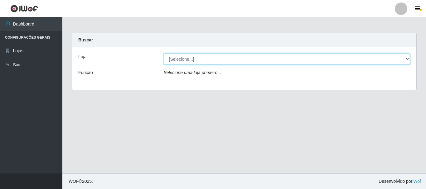
click at [182, 59] on select "[Selecione...] Nordestão - Alecrim" at bounding box center [287, 59] width 246 height 11
click at [164, 54] on select "[Selecione...] Nordestão - Alecrim" at bounding box center [287, 59] width 246 height 11
click at [182, 60] on select "[Selecione...] Nordestão - Alecrim" at bounding box center [287, 59] width 246 height 11
select select "453"
click at [164, 54] on select "[Selecione...] Nordestão - Alecrim" at bounding box center [287, 59] width 246 height 11
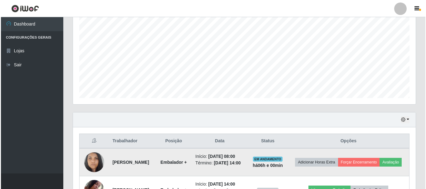
scroll to position [192, 0]
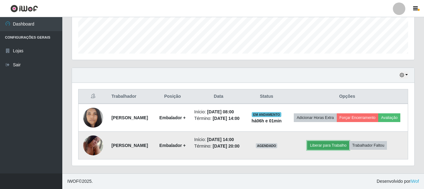
click at [331, 141] on button "Liberar para Trabalho" at bounding box center [328, 145] width 42 height 9
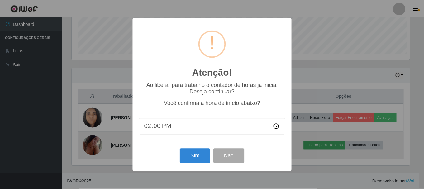
scroll to position [129, 339]
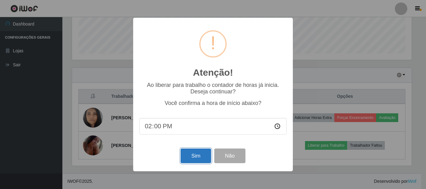
click at [198, 159] on button "Sim" at bounding box center [195, 156] width 30 height 15
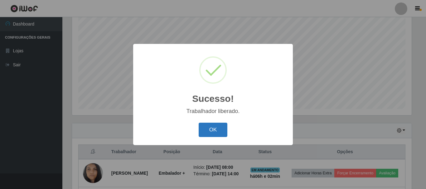
click at [212, 131] on button "OK" at bounding box center [212, 130] width 29 height 15
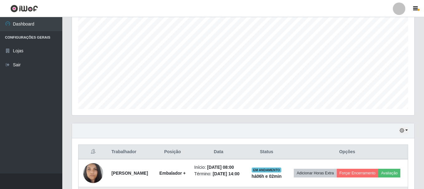
scroll to position [192, 0]
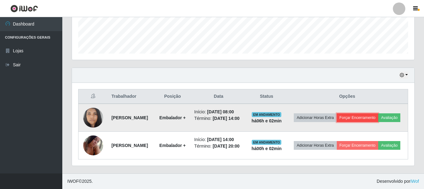
click at [379, 113] on button "Forçar Encerramento" at bounding box center [358, 117] width 42 height 9
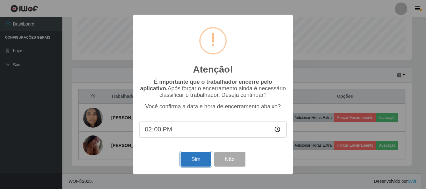
click at [196, 163] on button "Sim" at bounding box center [195, 159] width 30 height 15
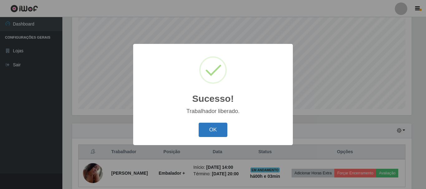
click at [217, 130] on button "OK" at bounding box center [212, 130] width 29 height 15
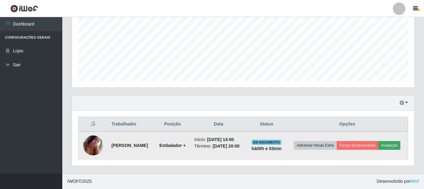
scroll to position [21, 0]
